Goal: Information Seeking & Learning: Learn about a topic

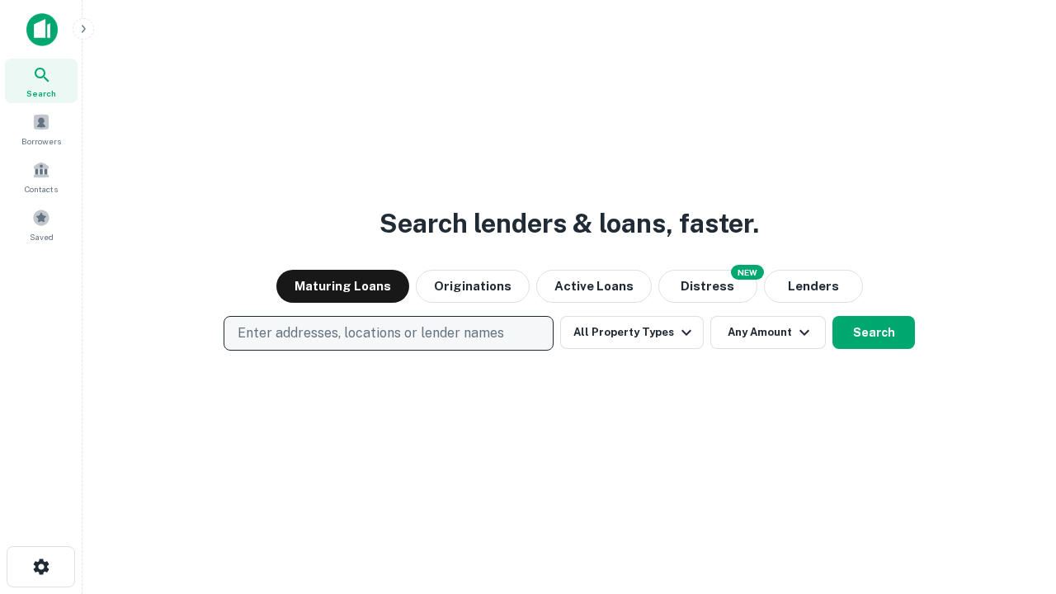
click at [388, 333] on p "Enter addresses, locations or lender names" at bounding box center [371, 333] width 267 height 20
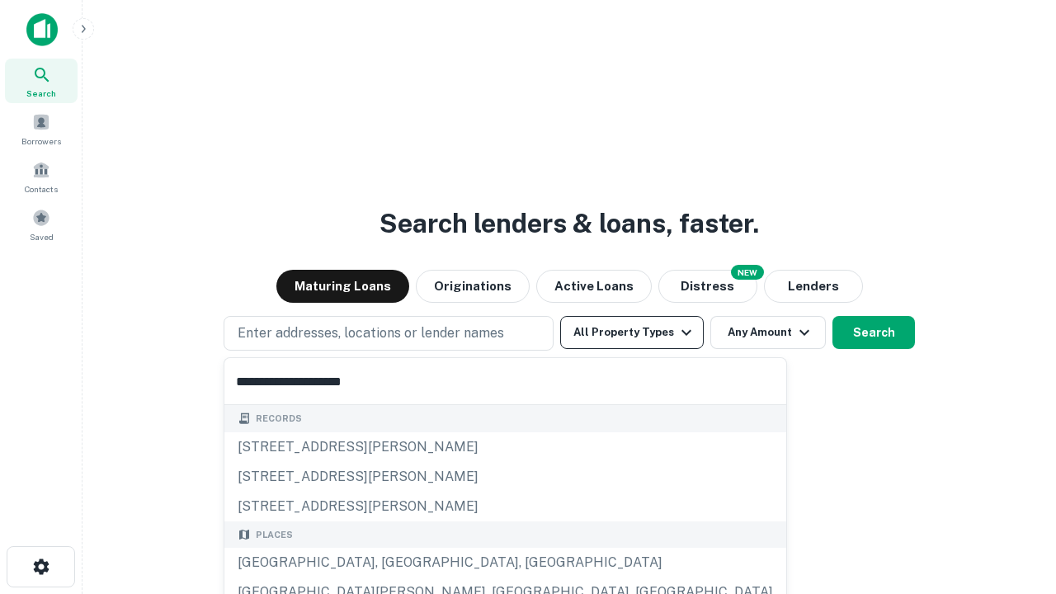
click at [394, 563] on div "[GEOGRAPHIC_DATA], [GEOGRAPHIC_DATA], [GEOGRAPHIC_DATA]" at bounding box center [505, 563] width 562 height 30
click at [632, 333] on button "All Property Types" at bounding box center [632, 332] width 144 height 33
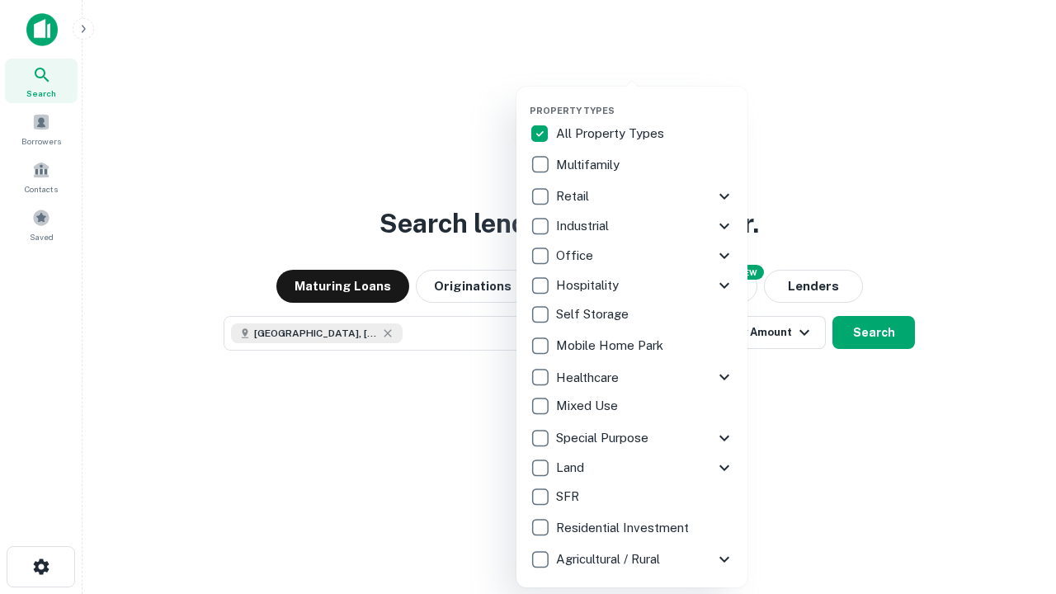
click at [645, 100] on button "button" at bounding box center [645, 100] width 231 height 1
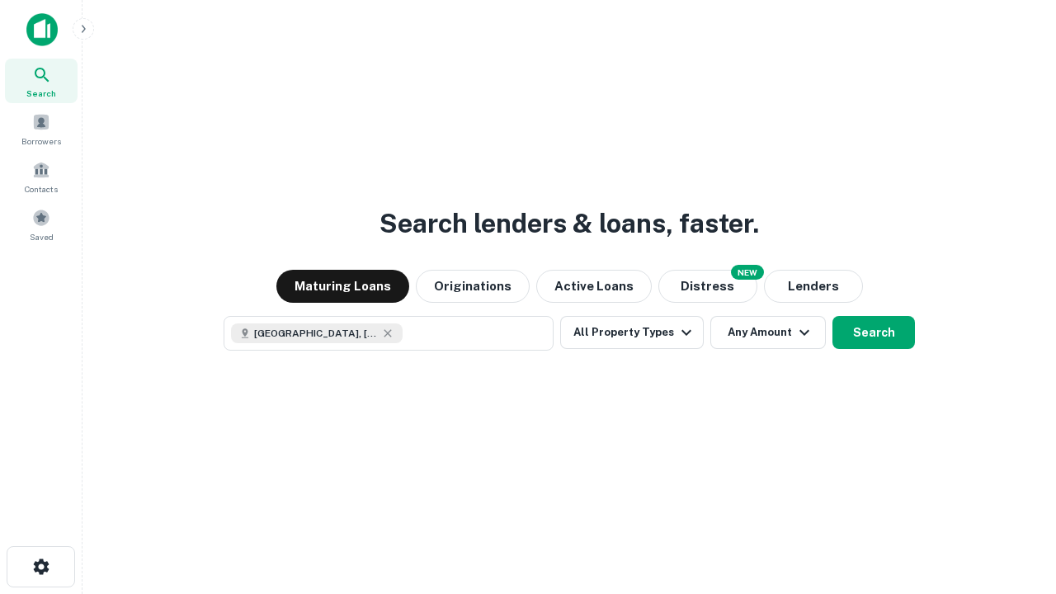
scroll to position [26, 0]
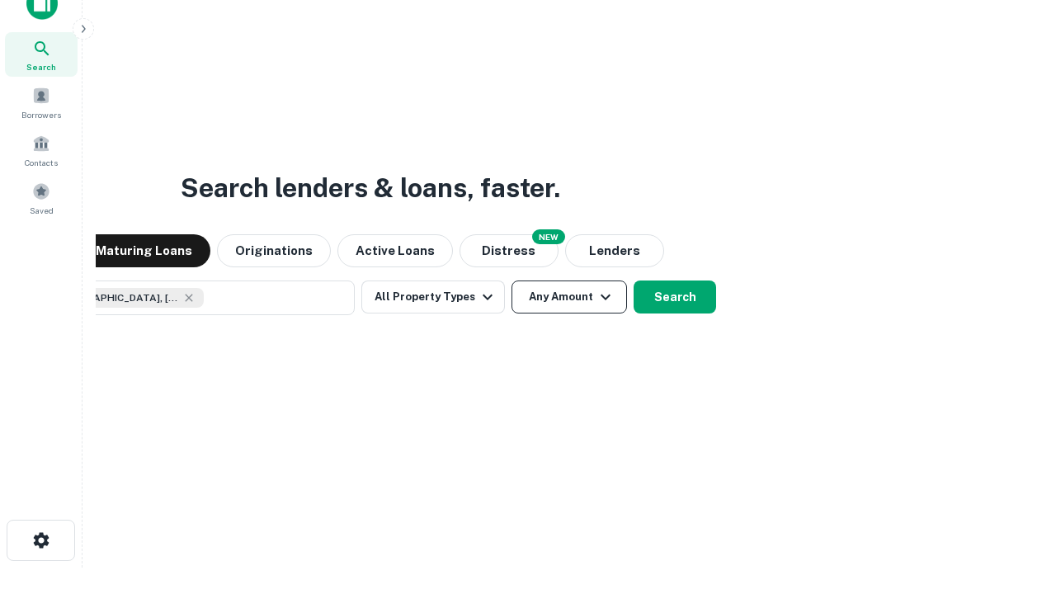
click at [512, 281] on button "Any Amount" at bounding box center [570, 297] width 116 height 33
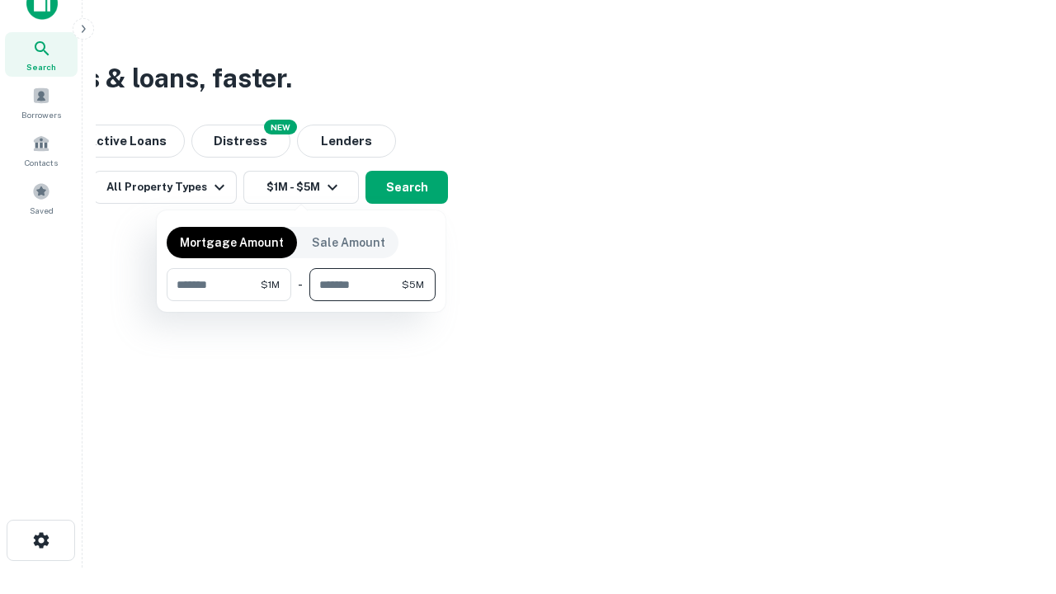
type input "*******"
click at [301, 301] on button "button" at bounding box center [301, 301] width 269 height 1
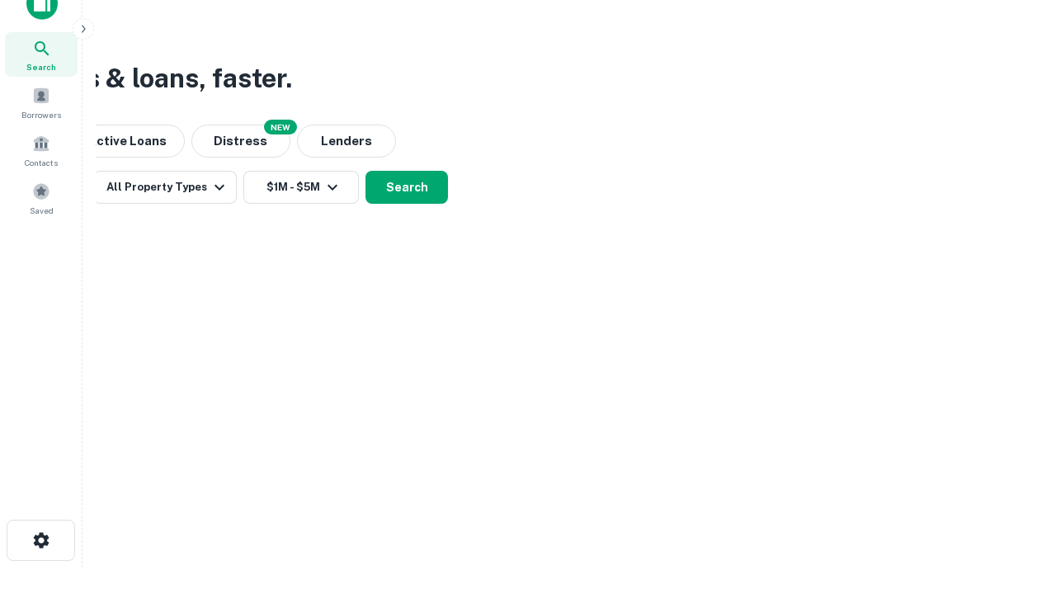
scroll to position [26, 0]
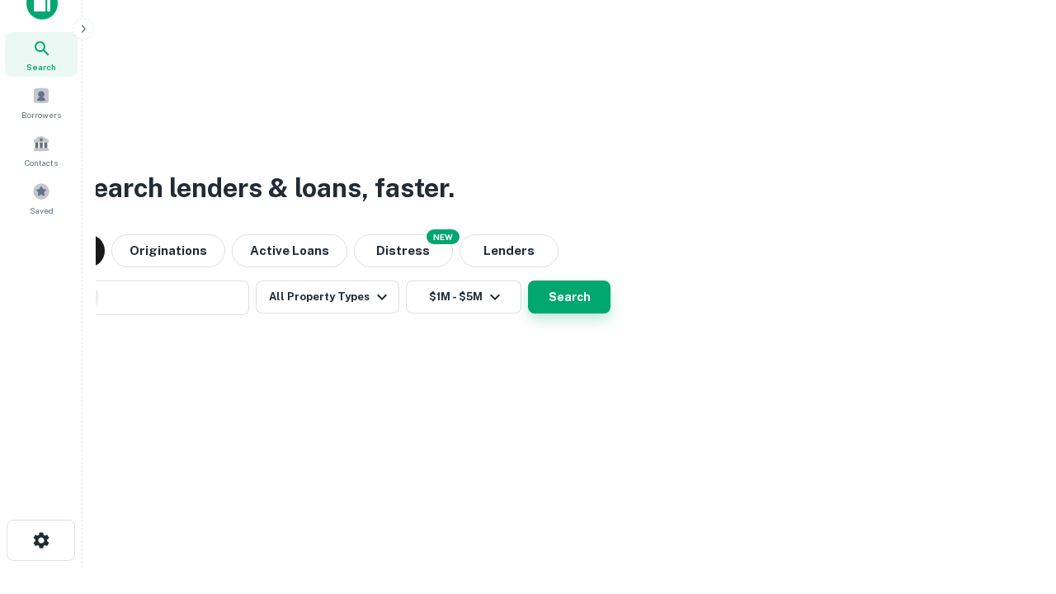
click at [528, 281] on button "Search" at bounding box center [569, 297] width 83 height 33
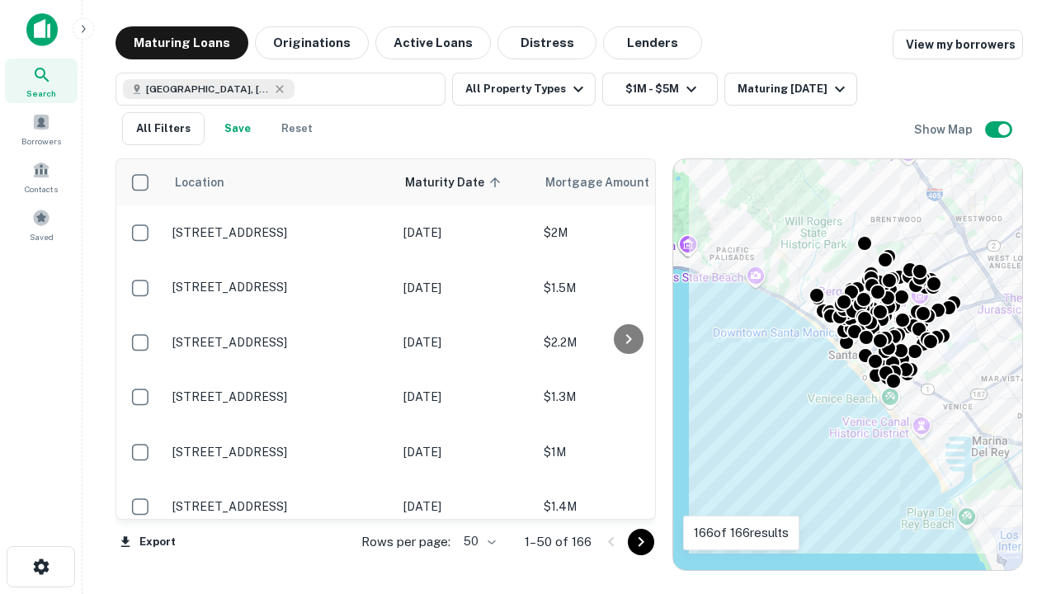
click at [477, 541] on body "Search Borrowers Contacts Saved Maturing Loans Originations Active Loans Distre…" at bounding box center [528, 297] width 1056 height 594
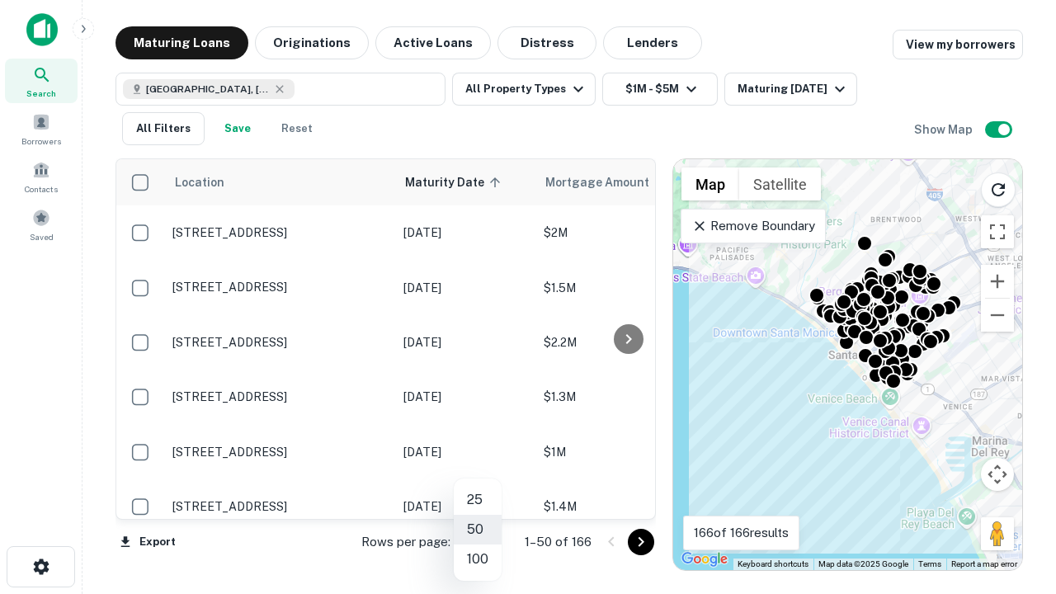
click at [478, 500] on li "25" at bounding box center [478, 500] width 48 height 30
